Goal: Find specific page/section: Find specific page/section

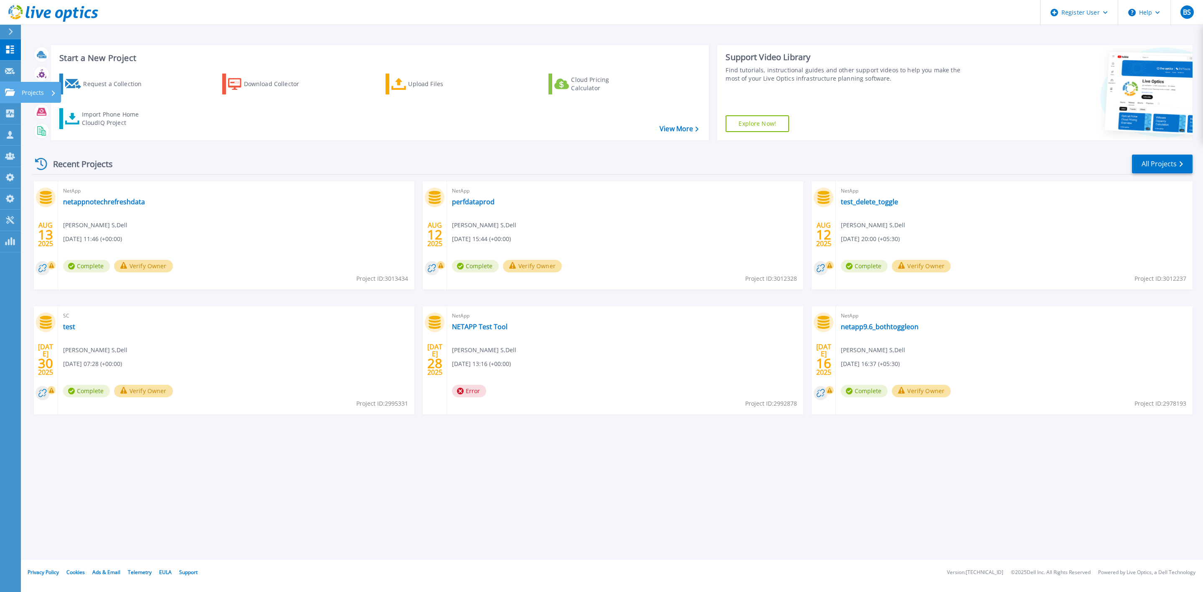
click at [14, 92] on icon at bounding box center [10, 92] width 10 height 7
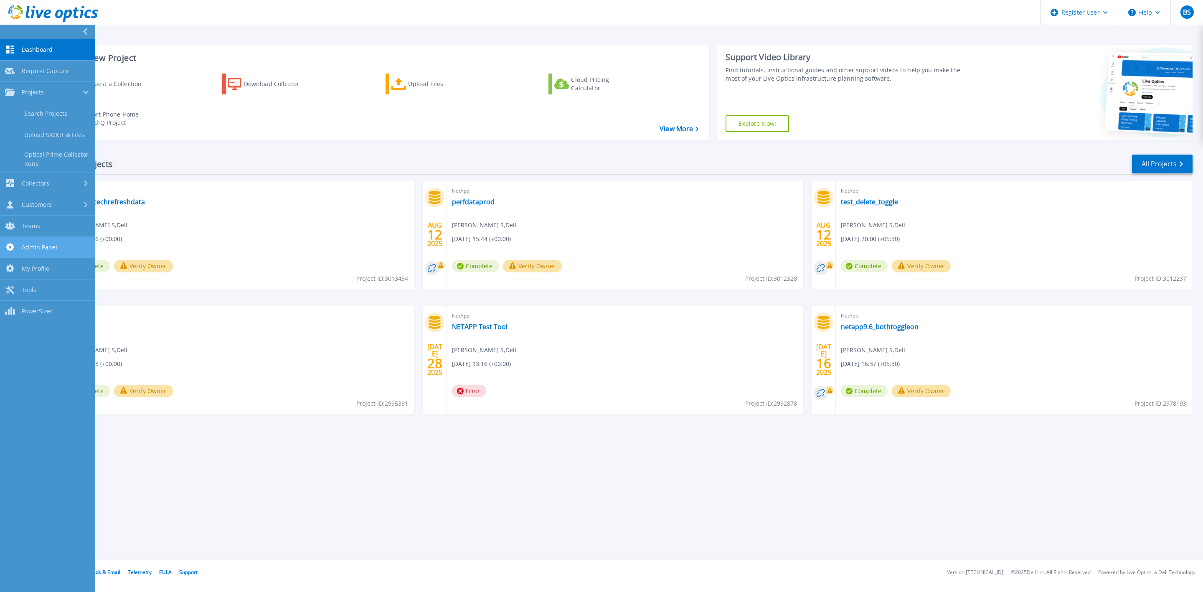
click at [38, 248] on span "Admin Panel" at bounding box center [39, 247] width 35 height 8
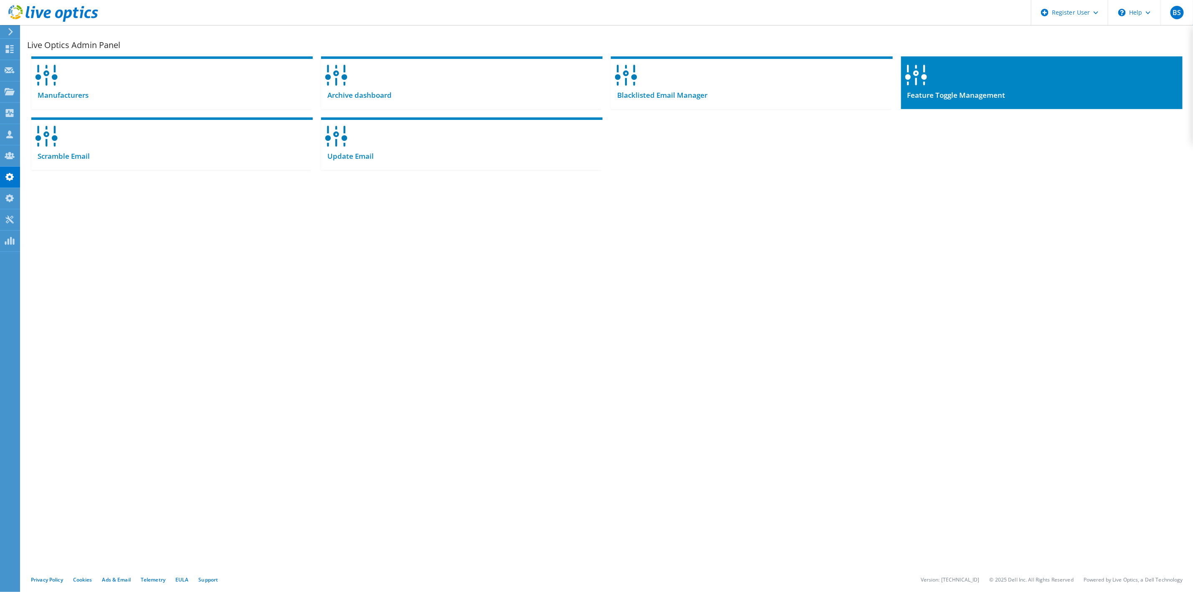
click at [968, 78] on div at bounding box center [1041, 72] width 281 height 32
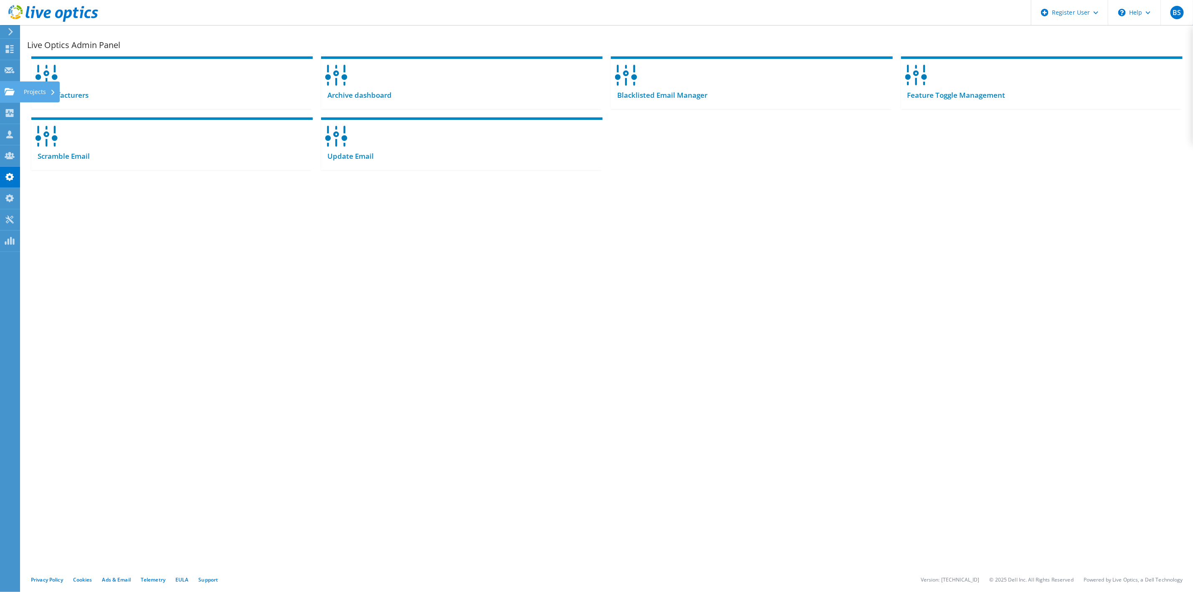
click at [7, 89] on use at bounding box center [10, 91] width 10 height 7
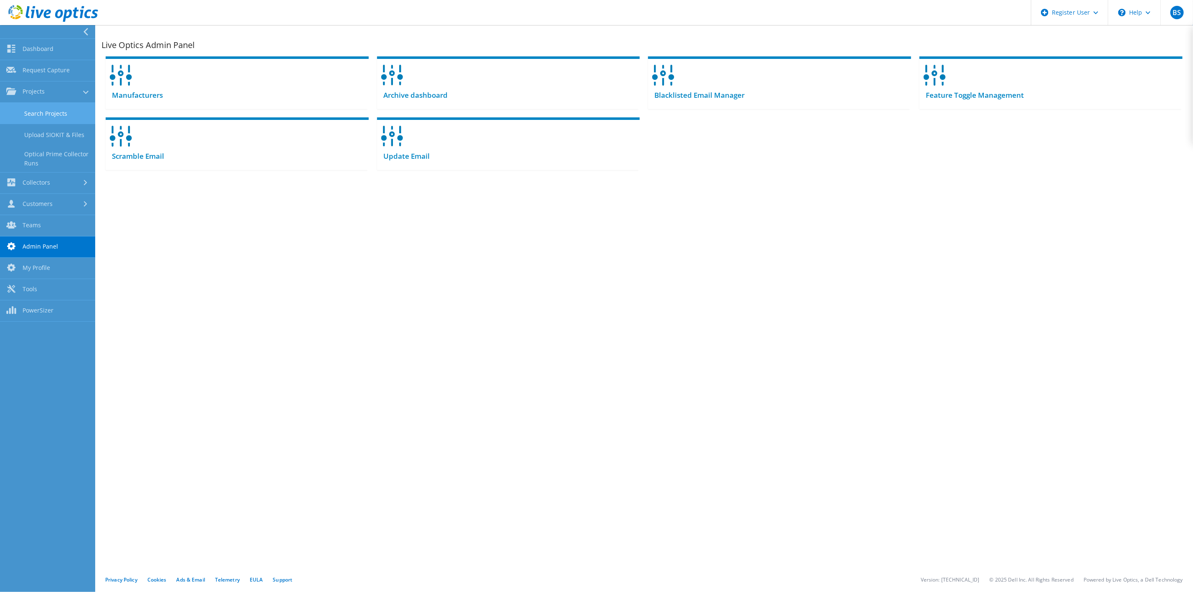
click at [40, 104] on link "Search Projects" at bounding box center [47, 113] width 95 height 21
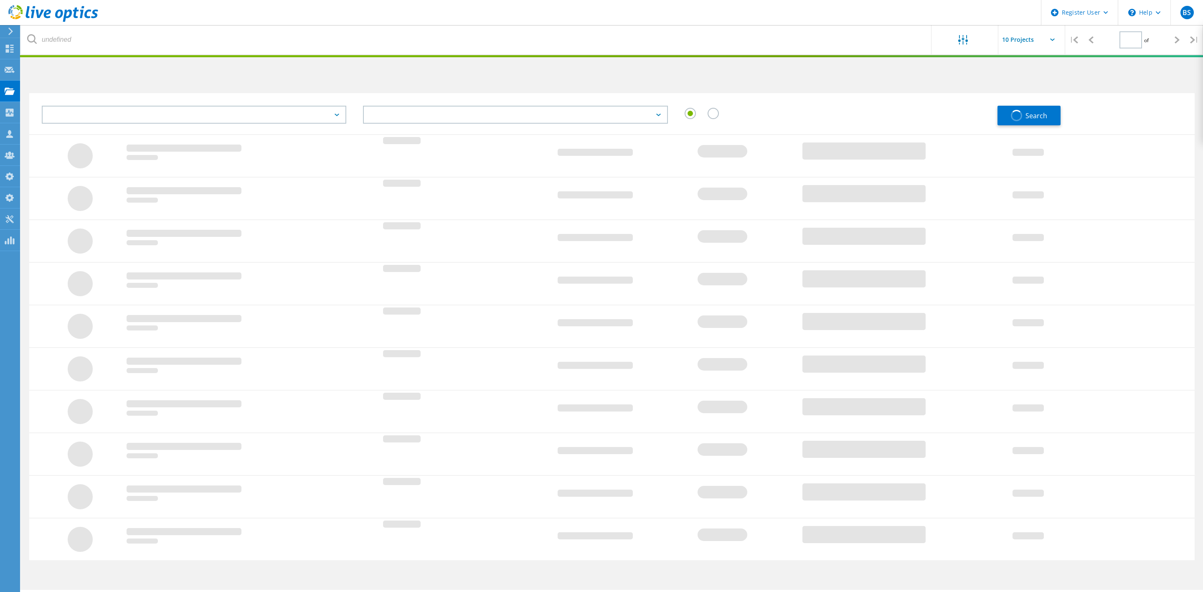
type input "1"
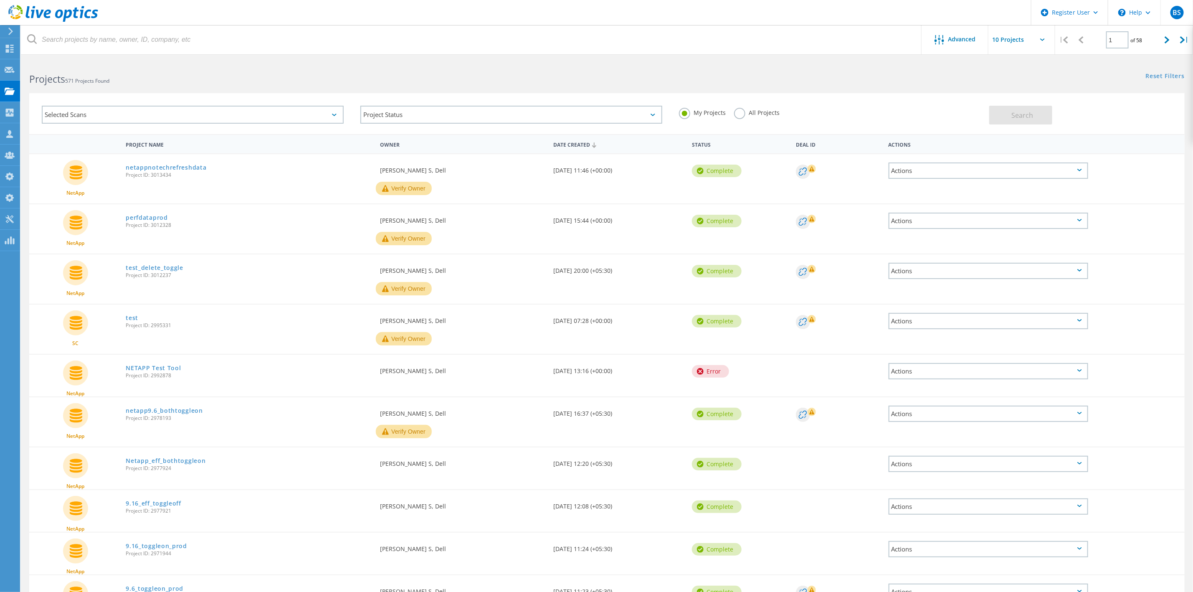
click at [132, 119] on div "Selected Scans" at bounding box center [193, 115] width 302 height 18
click at [101, 189] on label "Isilon/PowerScale" at bounding box center [199, 194] width 277 height 10
click at [0, 0] on input "Isilon/PowerScale" at bounding box center [0, 0] width 0 height 0
click at [740, 116] on label "All Projects" at bounding box center [757, 112] width 46 height 8
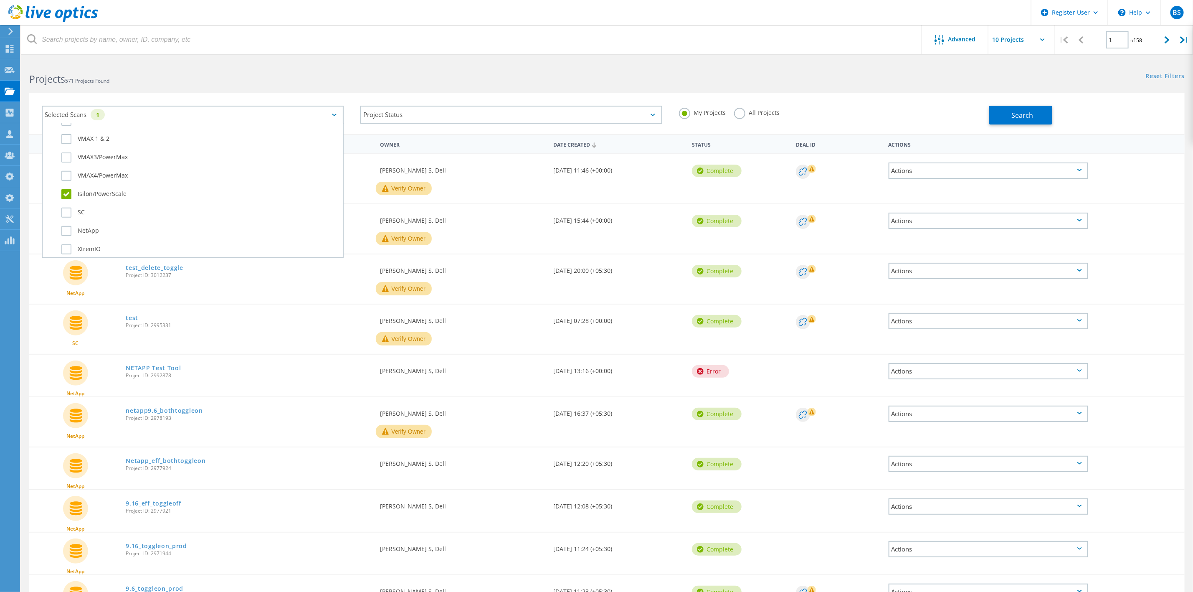
click at [0, 0] on input "All Projects" at bounding box center [0, 0] width 0 height 0
click at [1027, 111] on span "Search" at bounding box center [1023, 115] width 22 height 9
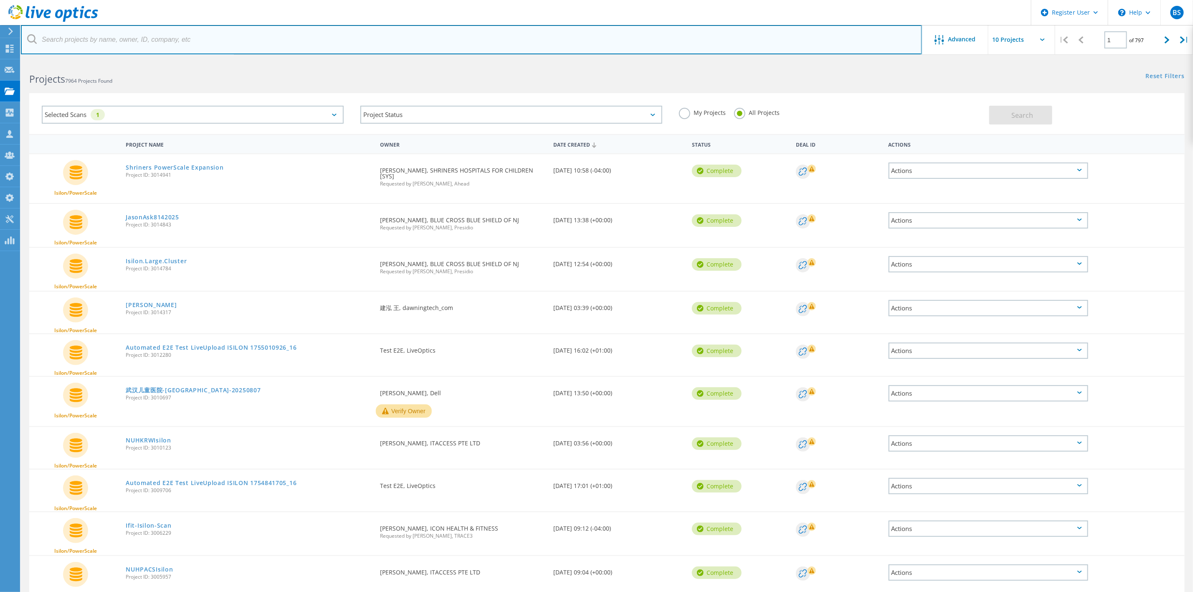
click at [93, 43] on input "text" at bounding box center [471, 39] width 901 height 29
type input "jitesh"
